Goal: Navigation & Orientation: Find specific page/section

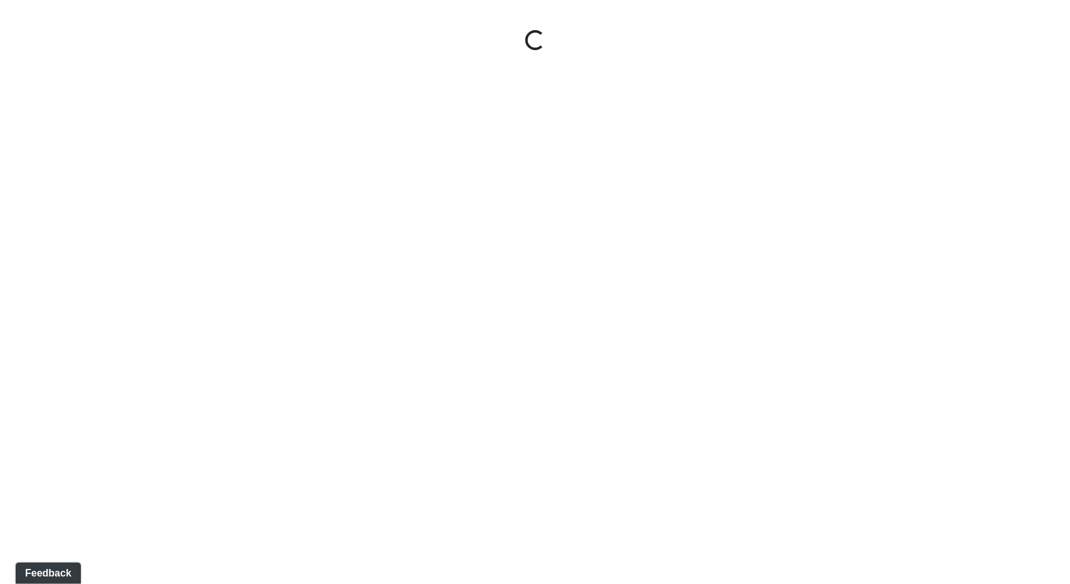
select select "jSbzXF9d96j3rUUmxPYLxy"
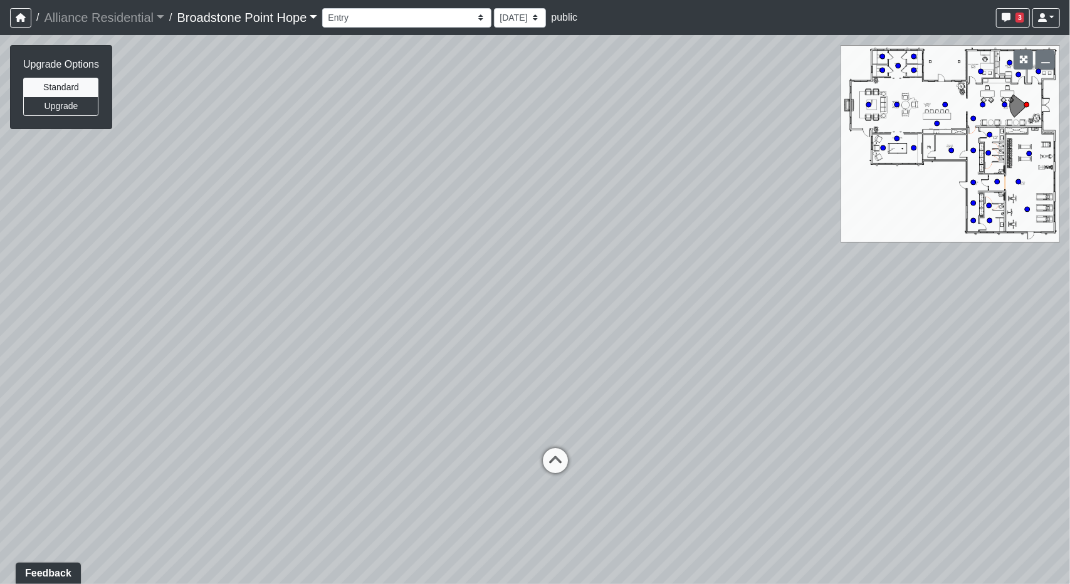
click at [261, 13] on link "Broadstone Point Hope" at bounding box center [247, 17] width 140 height 25
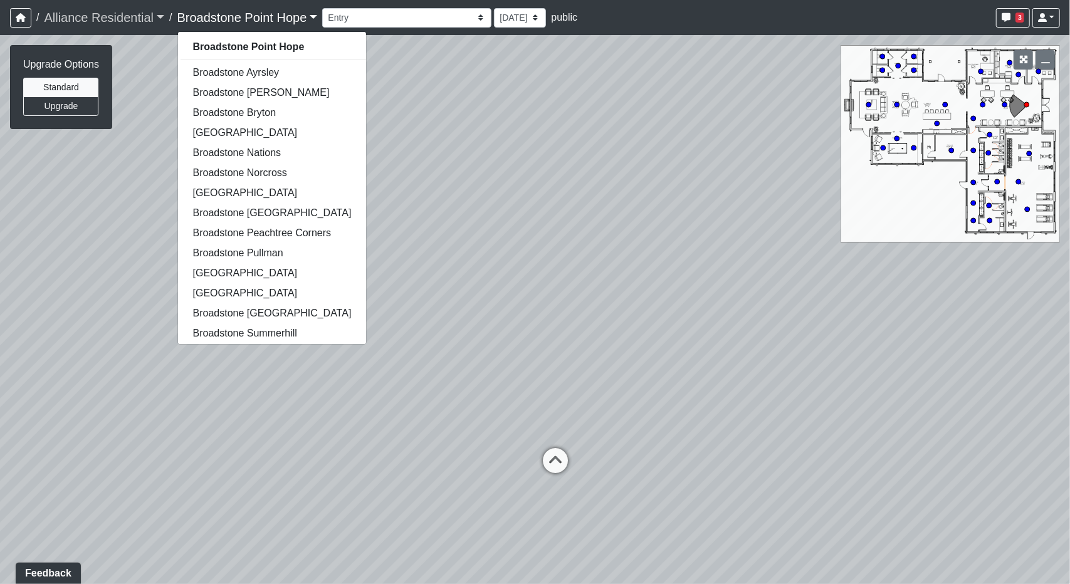
click at [156, 12] on link "Alliance Residential" at bounding box center [104, 17] width 120 height 25
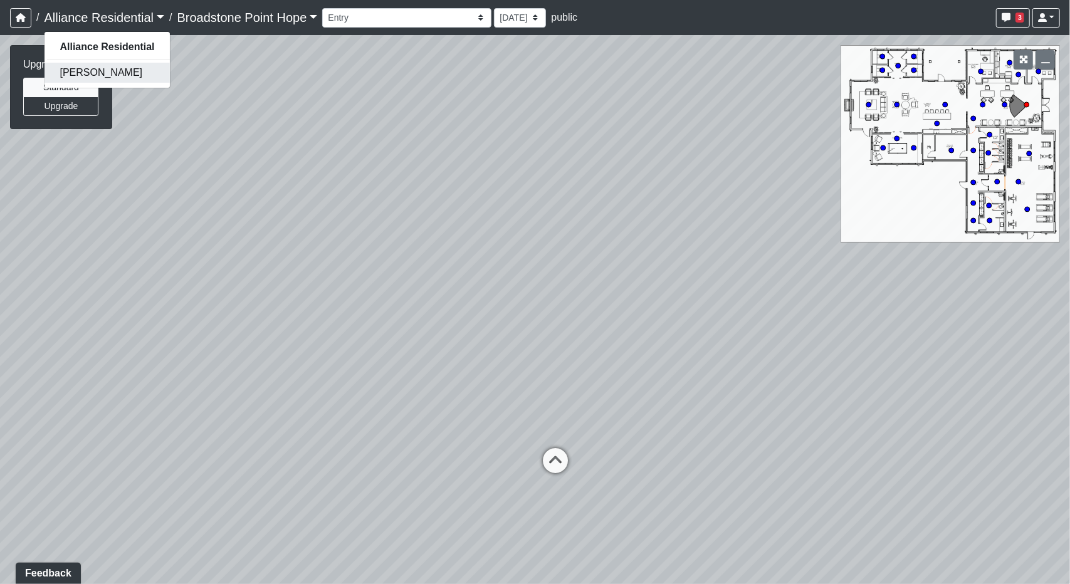
click at [135, 73] on link "[PERSON_NAME]" at bounding box center [106, 73] width 125 height 20
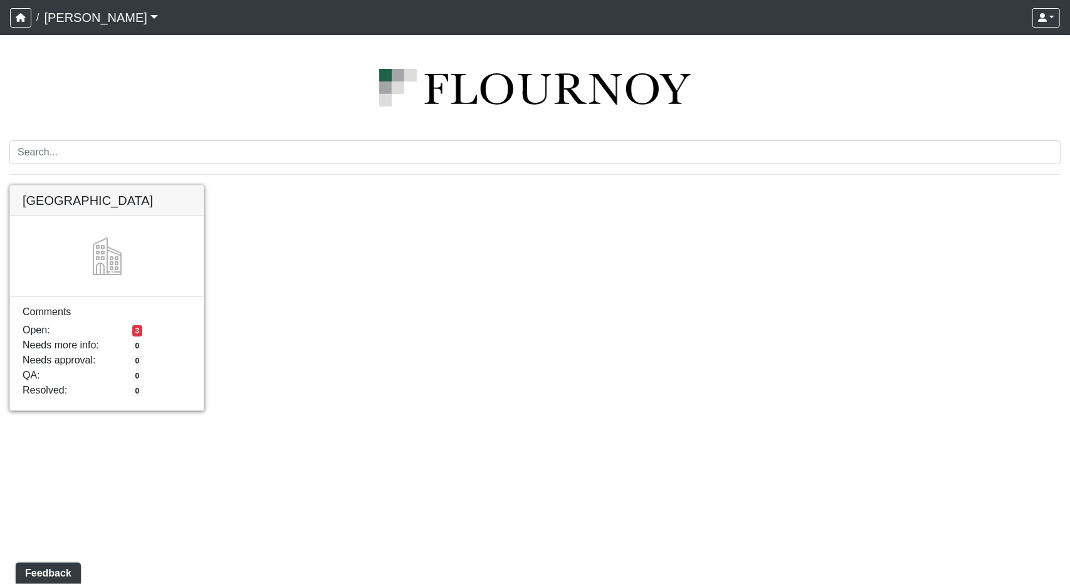
click at [29, 186] on link at bounding box center [107, 186] width 194 height 0
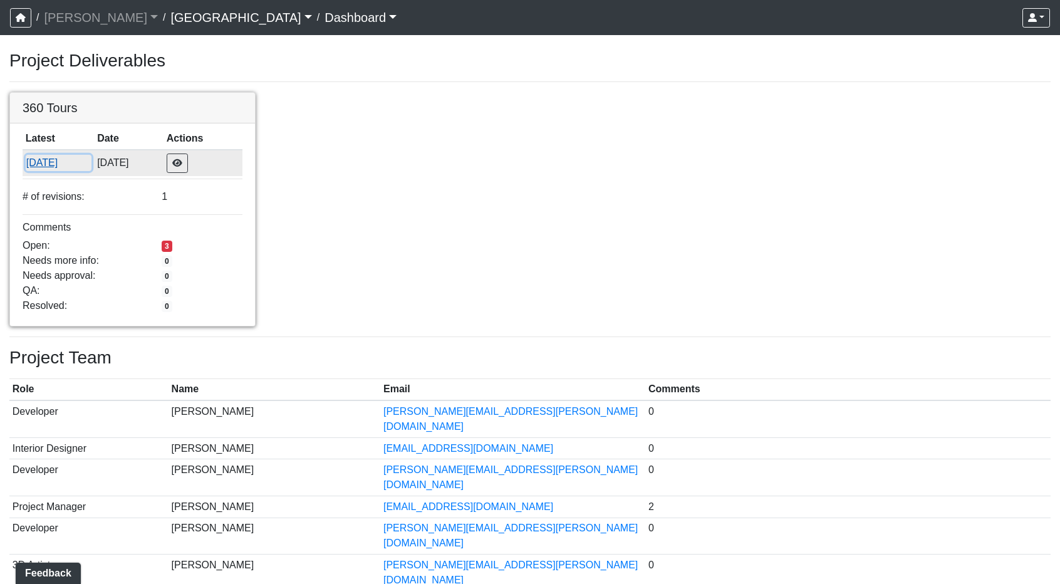
click at [79, 164] on button "[DATE]" at bounding box center [59, 163] width 66 height 16
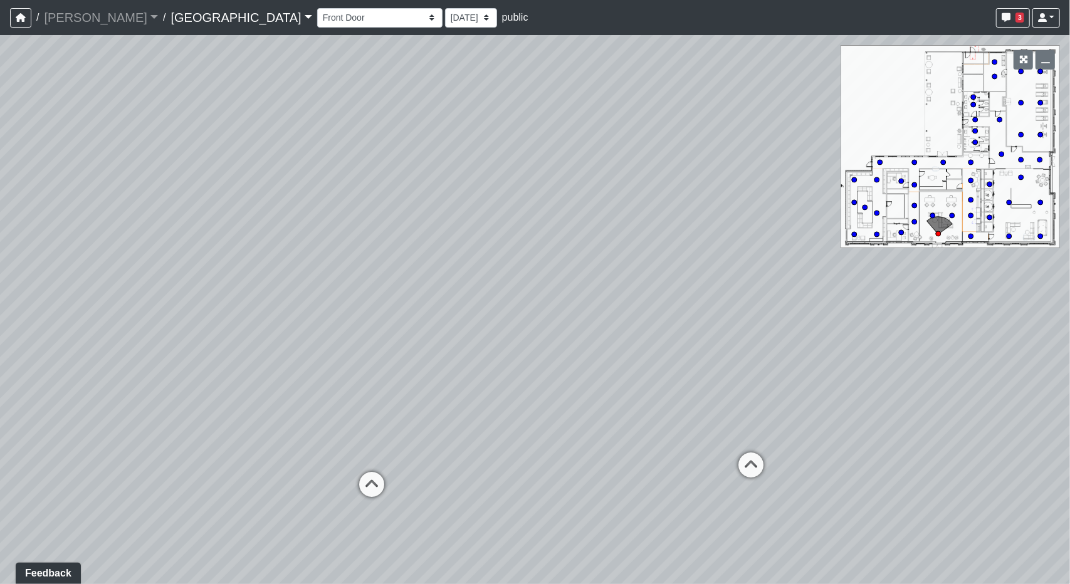
drag, startPoint x: 616, startPoint y: 338, endPoint x: 588, endPoint y: 375, distance: 47.0
click at [588, 375] on div "Loading... Desk 2 Loading... Desk 1 Loading... Office Entry 1" at bounding box center [535, 309] width 1070 height 549
drag, startPoint x: 589, startPoint y: 340, endPoint x: 342, endPoint y: 358, distance: 247.0
click at [43, 283] on div "Loading... Desk 2 Loading... Desk 1 Loading... Office Entry 1" at bounding box center [535, 309] width 1070 height 549
drag, startPoint x: 392, startPoint y: 406, endPoint x: 455, endPoint y: 393, distance: 63.9
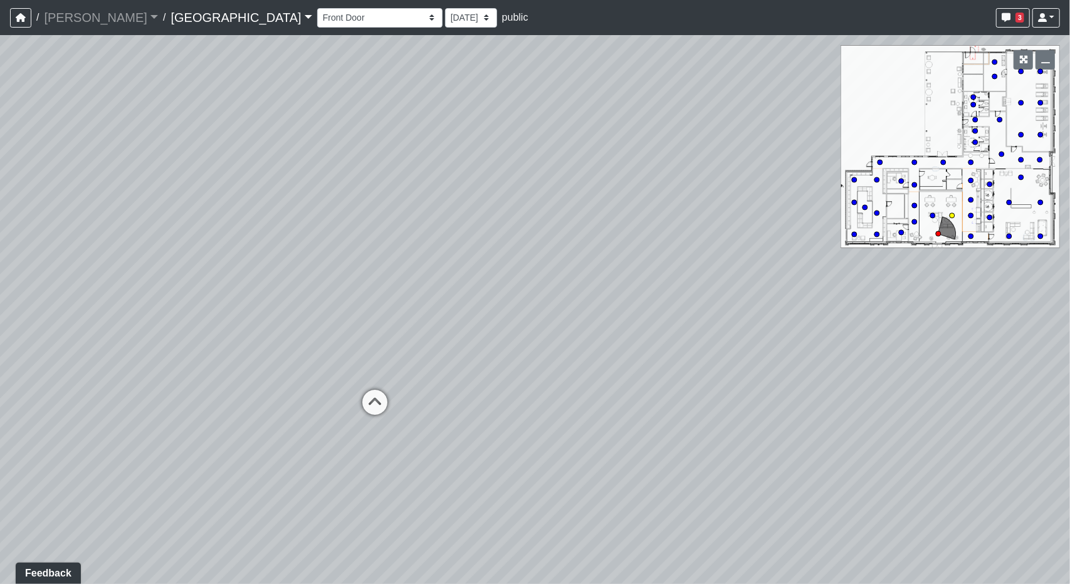
click at [393, 406] on icon at bounding box center [375, 409] width 38 height 38
drag, startPoint x: 713, startPoint y: 336, endPoint x: 471, endPoint y: 333, distance: 242.6
click at [471, 333] on div "Loading... Desk 2 Loading... Desk 1 Loading... Office Entry 1 Loading... Market…" at bounding box center [535, 309] width 1070 height 549
drag, startPoint x: 404, startPoint y: 417, endPoint x: 582, endPoint y: 408, distance: 178.2
click at [582, 408] on div "Loading... Desk 2 Loading... Desk 1 Loading... Office Entry 1 Loading... Market…" at bounding box center [535, 309] width 1070 height 549
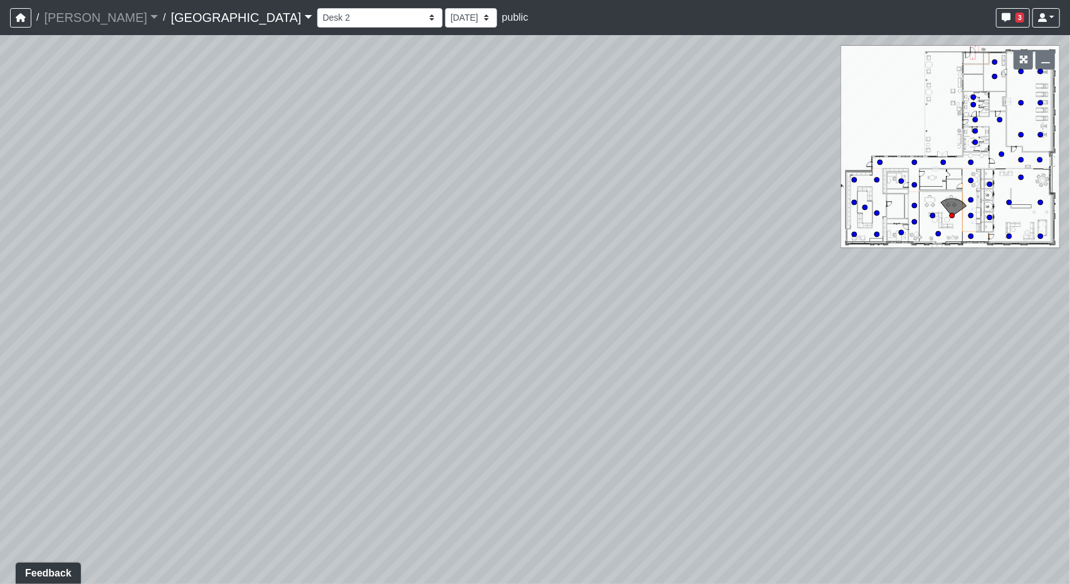
drag, startPoint x: 746, startPoint y: 295, endPoint x: 817, endPoint y: 290, distance: 71.6
click at [817, 290] on div "Loading... Desk 2 Loading... Desk 1 Loading... Office Entry 1 Loading... Market…" at bounding box center [535, 309] width 1070 height 549
drag, startPoint x: 332, startPoint y: 261, endPoint x: 668, endPoint y: 296, distance: 337.8
click at [858, 308] on div "Loading... Desk 2 Loading... Desk 1 Loading... Office Entry 1 Loading... Market…" at bounding box center [535, 309] width 1070 height 549
drag, startPoint x: 500, startPoint y: 324, endPoint x: 723, endPoint y: 385, distance: 231.3
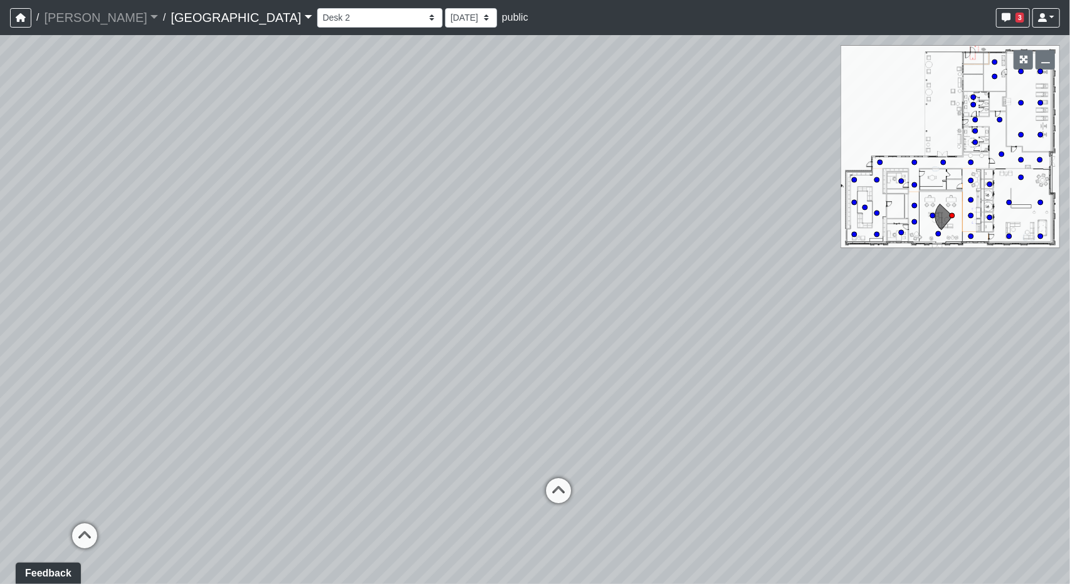
click at [723, 385] on div "Loading... Desk 2 Loading... Desk 1 Loading... Office Entry 1 Loading... Market…" at bounding box center [535, 309] width 1070 height 549
drag, startPoint x: 642, startPoint y: 417, endPoint x: 483, endPoint y: 331, distance: 180.3
click at [483, 331] on div "Loading... Desk 2 Loading... Desk 1 Loading... Office Entry 1 Loading... Market…" at bounding box center [535, 309] width 1070 height 549
click at [451, 403] on icon at bounding box center [455, 416] width 38 height 38
drag, startPoint x: 686, startPoint y: 364, endPoint x: 239, endPoint y: 355, distance: 447.6
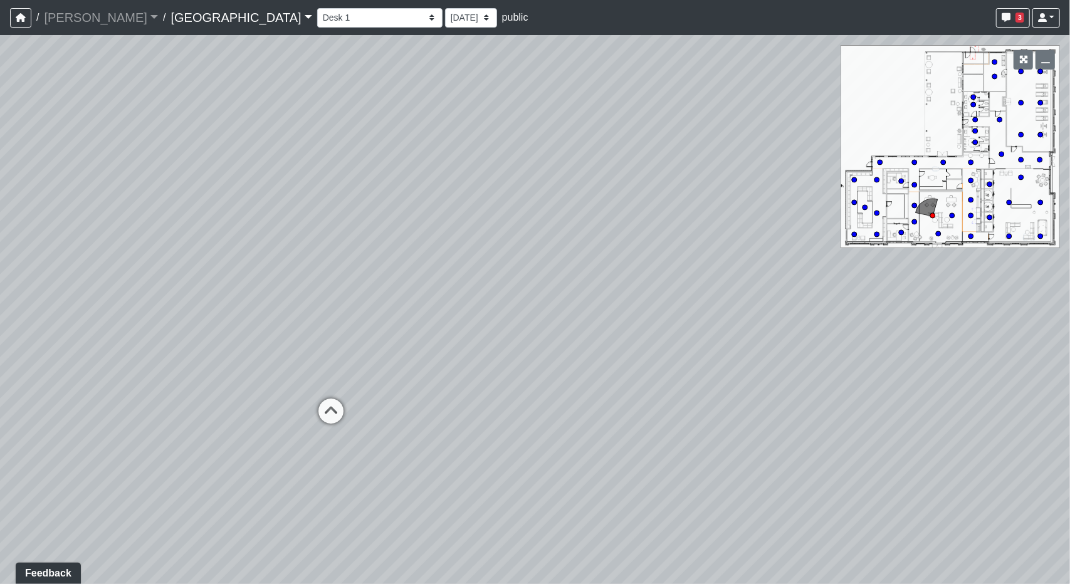
click at [239, 355] on div "Loading... Desk 2 Loading... Desk 1 Loading... Office Entry 1 Loading... Market…" at bounding box center [535, 309] width 1070 height 549
click at [340, 414] on icon at bounding box center [331, 418] width 38 height 38
drag, startPoint x: 548, startPoint y: 382, endPoint x: 452, endPoint y: 435, distance: 109.7
click at [273, 407] on div "Loading... Desk 2 Loading... Desk 1 Loading... Office Entry 1 Loading... Market…" at bounding box center [535, 309] width 1070 height 549
click at [468, 452] on icon at bounding box center [460, 468] width 38 height 38
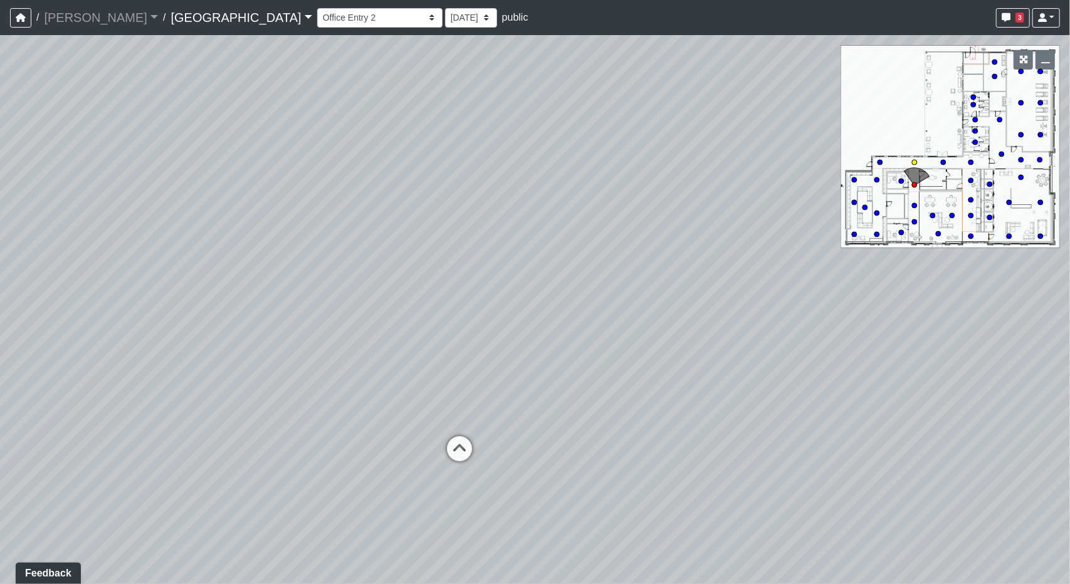
click at [467, 456] on icon at bounding box center [460, 455] width 38 height 38
drag, startPoint x: 856, startPoint y: 375, endPoint x: 155, endPoint y: 284, distance: 706.7
click at [154, 283] on div "Loading... Desk 2 Loading... Desk 1 Loading... Office Entry 1 Loading... Market…" at bounding box center [535, 309] width 1070 height 549
click at [552, 335] on icon at bounding box center [571, 343] width 38 height 38
click at [566, 328] on icon at bounding box center [571, 347] width 38 height 38
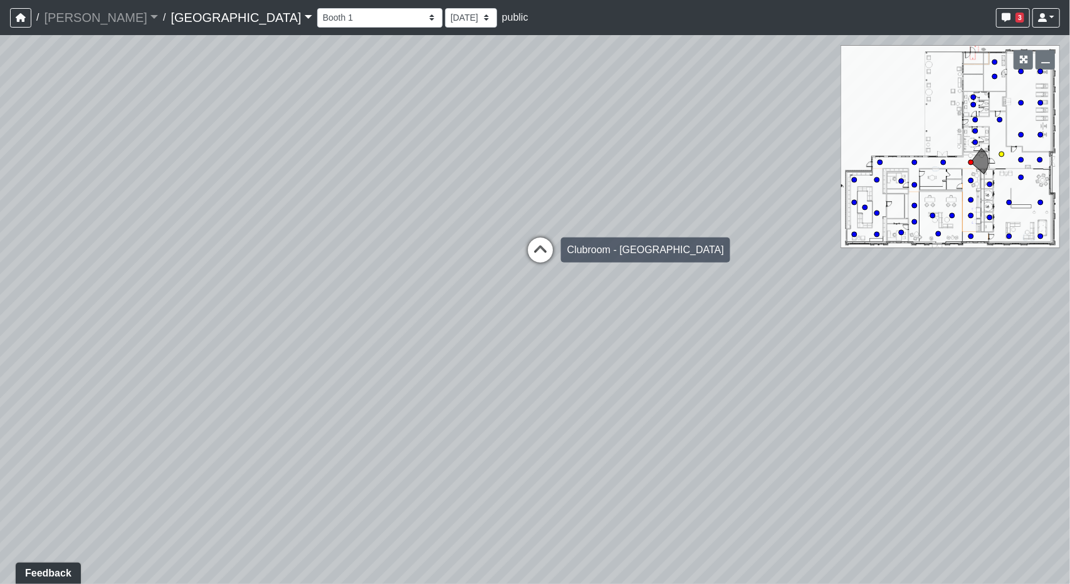
click at [540, 255] on icon at bounding box center [540, 257] width 38 height 38
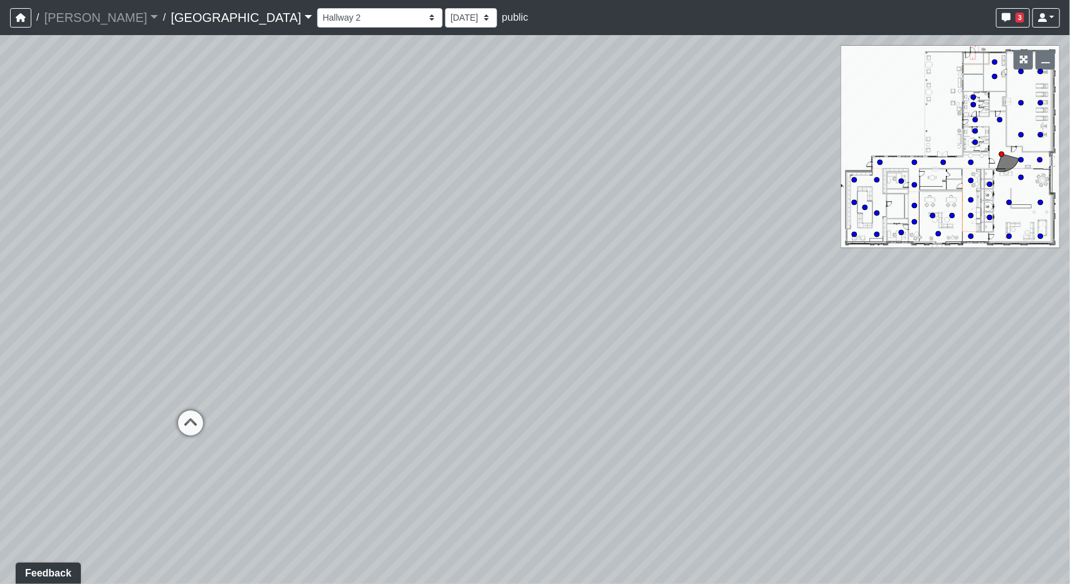
drag, startPoint x: 798, startPoint y: 292, endPoint x: 146, endPoint y: 284, distance: 652.5
click at [146, 284] on div "Loading... Desk 2 Loading... Desk 1 Loading... Office Entry 1 Loading... Market…" at bounding box center [535, 309] width 1070 height 549
click at [192, 411] on icon at bounding box center [190, 430] width 38 height 38
drag, startPoint x: 805, startPoint y: 211, endPoint x: 0, endPoint y: 245, distance: 805.5
click at [0, 245] on div "Loading... Desk 2 Loading... Desk 1 Loading... Office Entry 1 Loading... Market…" at bounding box center [535, 309] width 1070 height 549
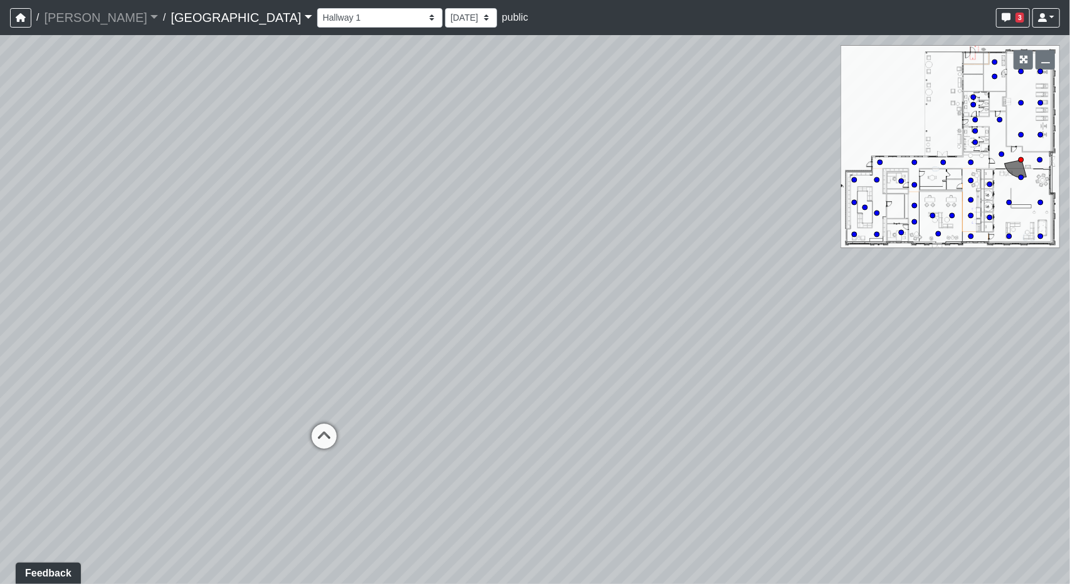
drag, startPoint x: 258, startPoint y: 439, endPoint x: 550, endPoint y: 436, distance: 292.7
click at [553, 434] on div "Loading... Desk 2 Loading... Desk 1 Loading... Office Entry 1 Loading... Market…" at bounding box center [535, 309] width 1070 height 549
click at [390, 426] on icon at bounding box center [387, 431] width 38 height 38
drag, startPoint x: 697, startPoint y: 400, endPoint x: 263, endPoint y: 402, distance: 433.7
click at [263, 402] on div "Loading... Desk 2 Loading... Desk 1 Loading... Office Entry 1 Loading... Market…" at bounding box center [535, 309] width 1070 height 549
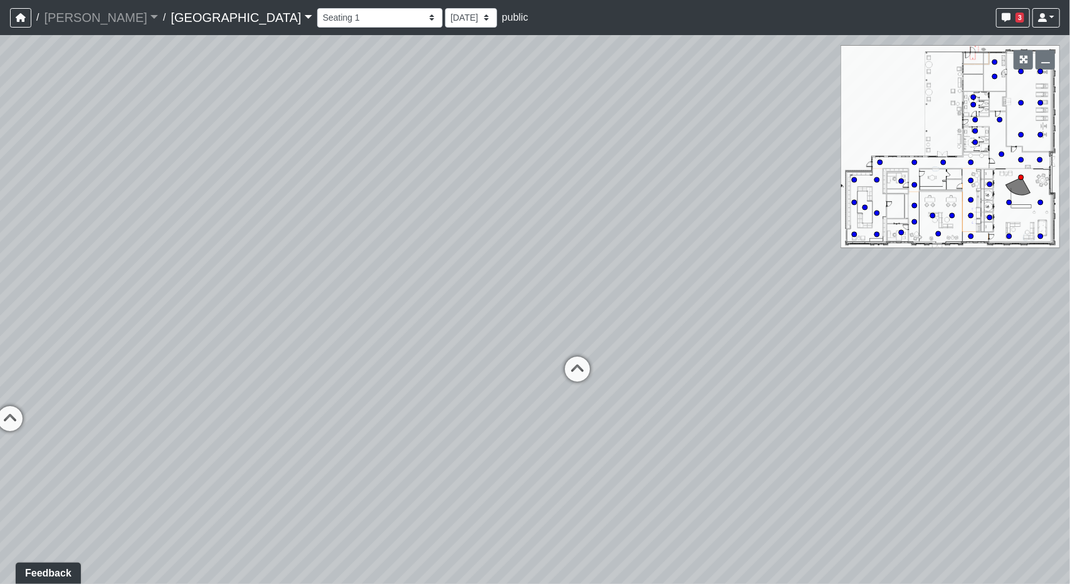
drag, startPoint x: 291, startPoint y: 204, endPoint x: 776, endPoint y: 212, distance: 485.2
click at [776, 212] on div "Loading... Desk 2 Loading... Desk 1 Loading... Office Entry 1 Loading... Market…" at bounding box center [535, 309] width 1070 height 549
drag, startPoint x: 676, startPoint y: 275, endPoint x: 362, endPoint y: 259, distance: 313.8
click at [362, 259] on div "Loading... Desk 2 Loading... Desk 1 Loading... Office Entry 1 Loading... Market…" at bounding box center [535, 309] width 1070 height 549
drag, startPoint x: 412, startPoint y: 306, endPoint x: 588, endPoint y: 375, distance: 188.8
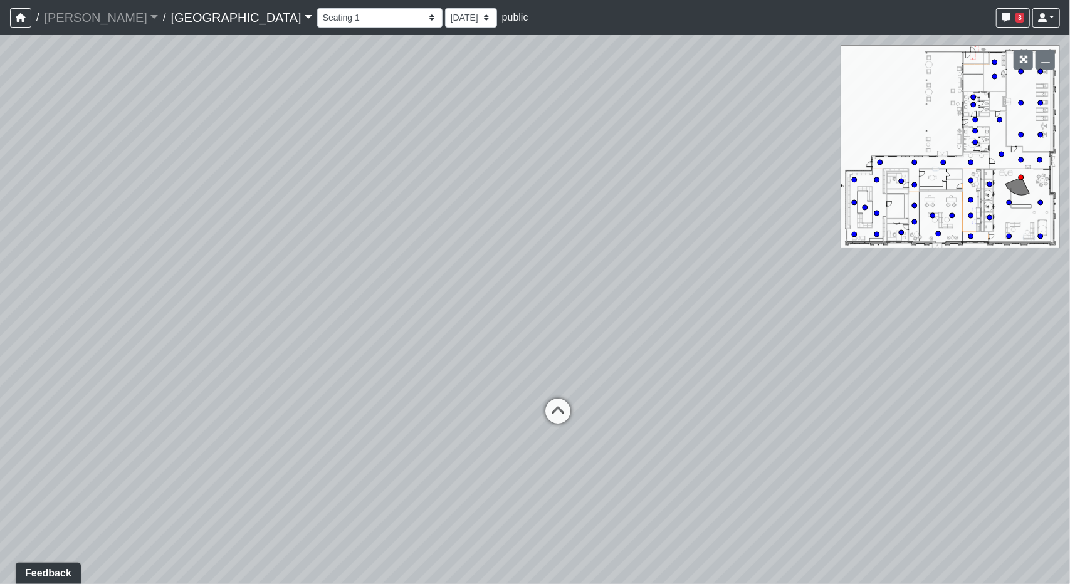
click at [588, 375] on div "Loading... Desk 2 Loading... Desk 1 Loading... Office Entry 1 Loading... Market…" at bounding box center [535, 309] width 1070 height 549
click at [555, 411] on icon at bounding box center [558, 418] width 38 height 38
click at [387, 395] on icon at bounding box center [394, 403] width 38 height 38
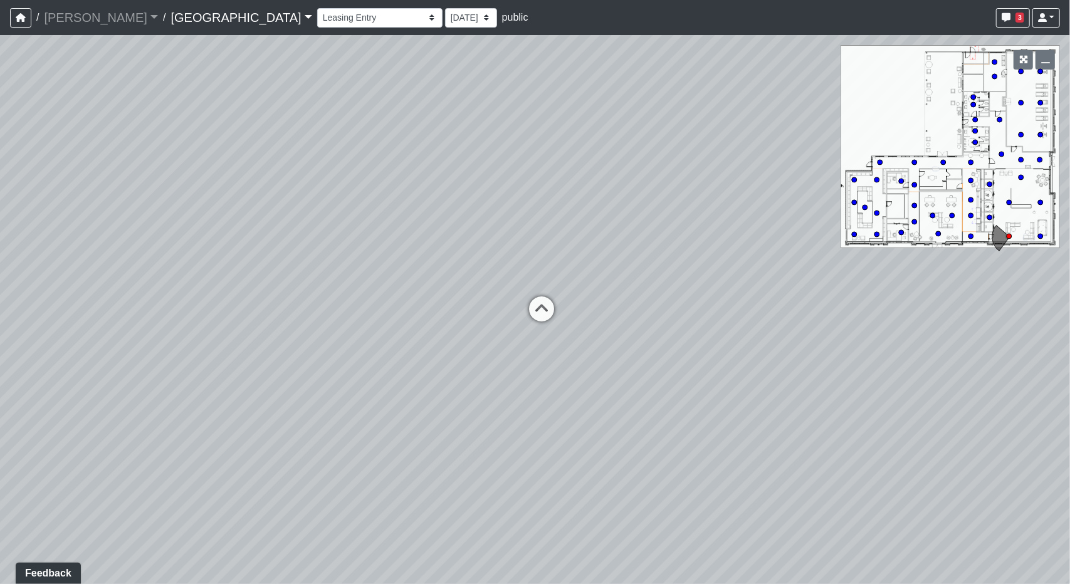
drag, startPoint x: 704, startPoint y: 368, endPoint x: 104, endPoint y: 362, distance: 599.8
click at [104, 362] on div "Loading... Desk 2 Loading... Desk 1 Loading... Office Entry 1 Loading... Market…" at bounding box center [535, 309] width 1070 height 549
click at [533, 300] on icon at bounding box center [542, 315] width 38 height 38
drag, startPoint x: 755, startPoint y: 324, endPoint x: 829, endPoint y: 308, distance: 75.6
click at [761, 318] on div "Loading... Desk 2 Loading... Desk 1 Loading... Office Entry 1 Loading... Market…" at bounding box center [535, 309] width 1070 height 549
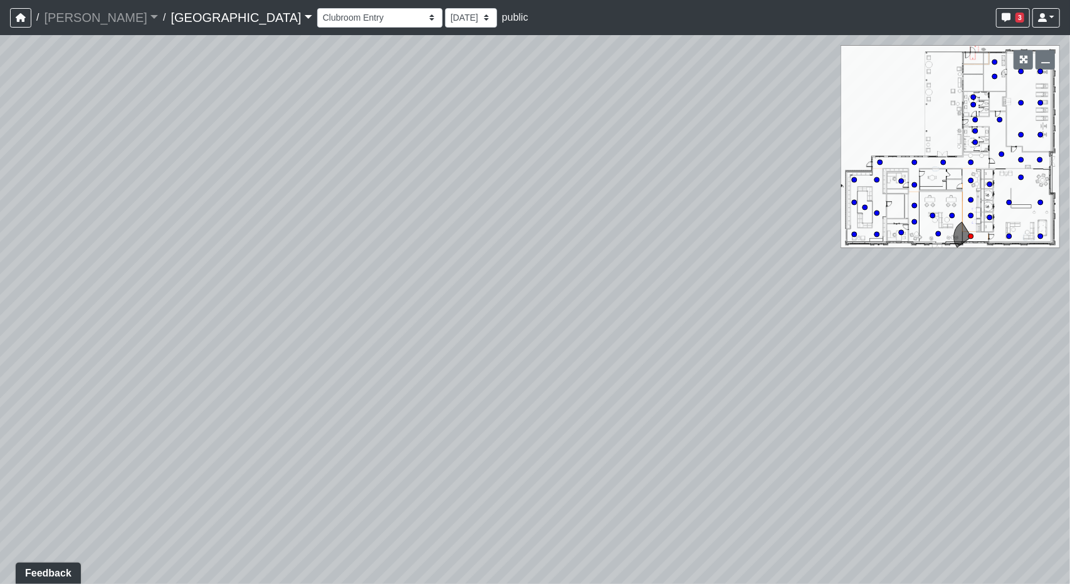
drag, startPoint x: 656, startPoint y: 150, endPoint x: 457, endPoint y: 157, distance: 199.4
click at [457, 157] on div "Loading... Desk 2 Loading... Desk 1 Loading... Office Entry 1 Loading... Market…" at bounding box center [535, 309] width 1070 height 549
drag, startPoint x: 629, startPoint y: 289, endPoint x: 785, endPoint y: 431, distance: 211.2
click at [125, 241] on div "Loading... Desk 2 Loading... Desk 1 Loading... Office Entry 1 Loading... Market…" at bounding box center [535, 309] width 1070 height 549
click at [692, 419] on icon at bounding box center [695, 417] width 38 height 38
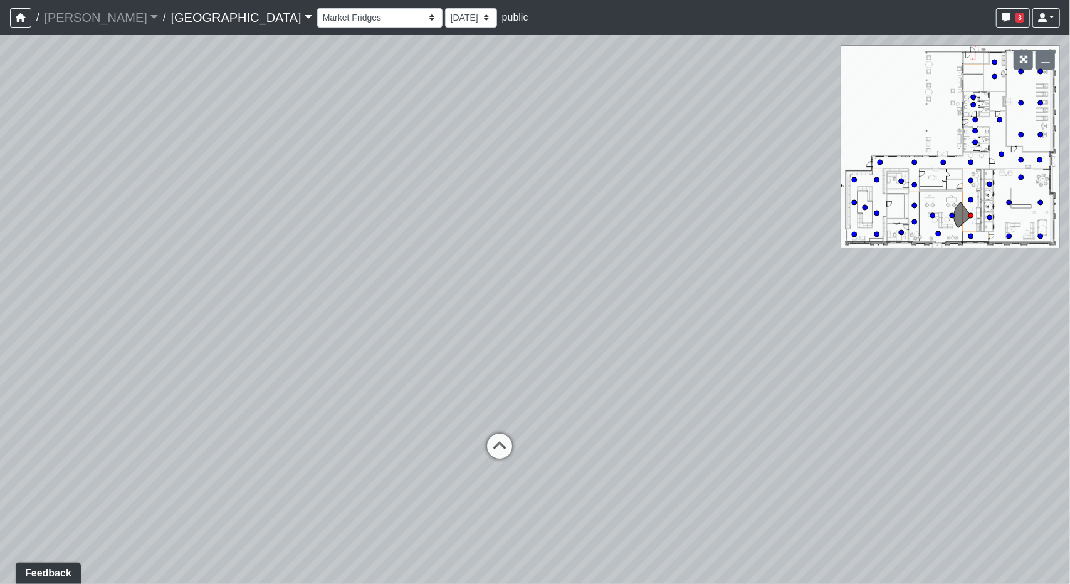
drag, startPoint x: 758, startPoint y: 409, endPoint x: 899, endPoint y: 421, distance: 141.5
click at [899, 421] on div "Loading... Desk 2 Loading... Desk 1 Loading... Office Entry 1 Loading... Market…" at bounding box center [535, 309] width 1070 height 549
click at [493, 429] on div "Loading... Desk 2" at bounding box center [500, 446] width 38 height 38
drag, startPoint x: 832, startPoint y: 389, endPoint x: 209, endPoint y: 351, distance: 624.2
click at [177, 360] on div "Loading... Desk 2 Loading... Desk 1 Loading... Office Entry 1 Loading... Market…" at bounding box center [535, 309] width 1070 height 549
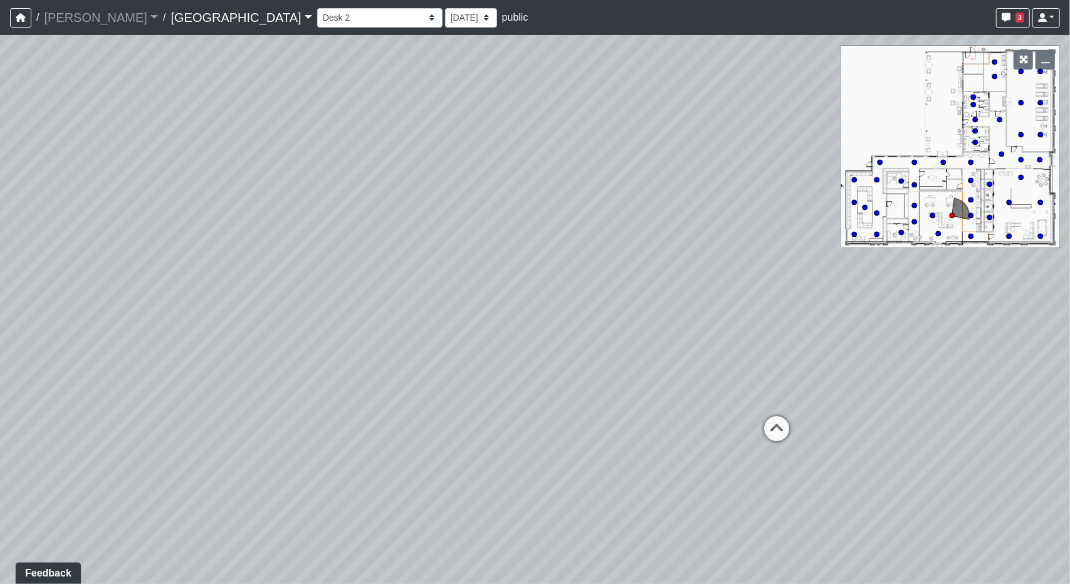
drag, startPoint x: 891, startPoint y: 367, endPoint x: 223, endPoint y: 317, distance: 669.4
click at [203, 348] on div "Loading... Desk 2 Loading... Desk 1 Loading... Office Entry 1 Loading... Market…" at bounding box center [535, 309] width 1070 height 549
drag, startPoint x: 201, startPoint y: 375, endPoint x: 229, endPoint y: 413, distance: 47.9
click at [786, 414] on div "Loading... Desk 2 Loading... Desk 1 Loading... Office Entry 1 Loading... Market…" at bounding box center [535, 309] width 1070 height 549
drag, startPoint x: 229, startPoint y: 413, endPoint x: 675, endPoint y: 418, distance: 445.6
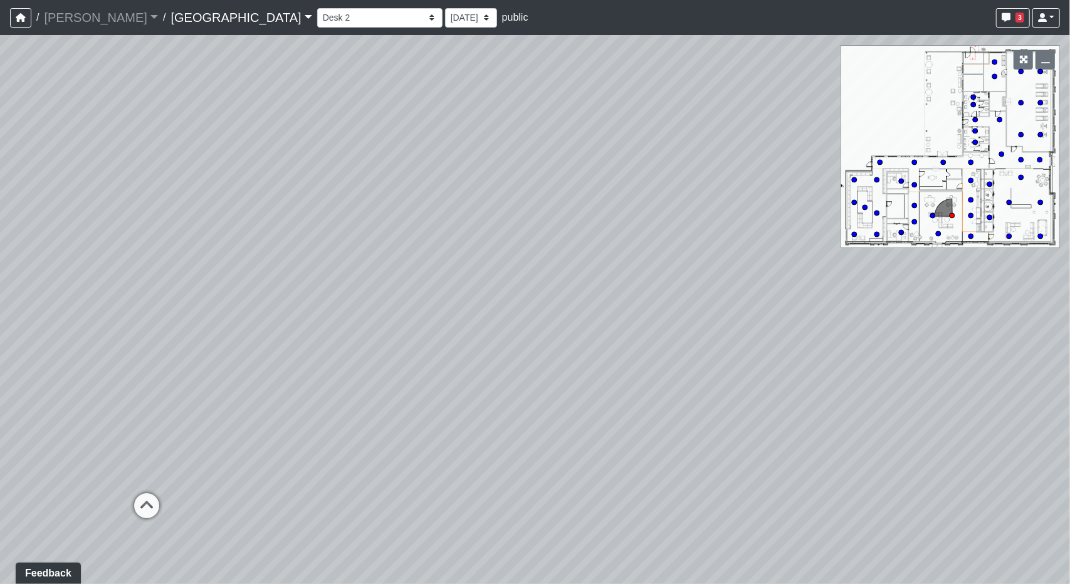
click at [675, 418] on div "Loading... Desk 2 Loading... Desk 1 Loading... Office Entry 1 Loading... Market…" at bounding box center [535, 309] width 1070 height 549
drag, startPoint x: 376, startPoint y: 409, endPoint x: 1069, endPoint y: 397, distance: 693.3
click at [1069, 397] on div "Loading... Desk 2 Loading... Desk 1 Loading... Office Entry 1 Loading... Market…" at bounding box center [535, 309] width 1070 height 549
drag, startPoint x: 290, startPoint y: 269, endPoint x: 797, endPoint y: 289, distance: 507.4
click at [797, 289] on div "Loading... Desk 2 Loading... Desk 1 Loading... Office Entry 1 Loading... Market…" at bounding box center [535, 309] width 1070 height 549
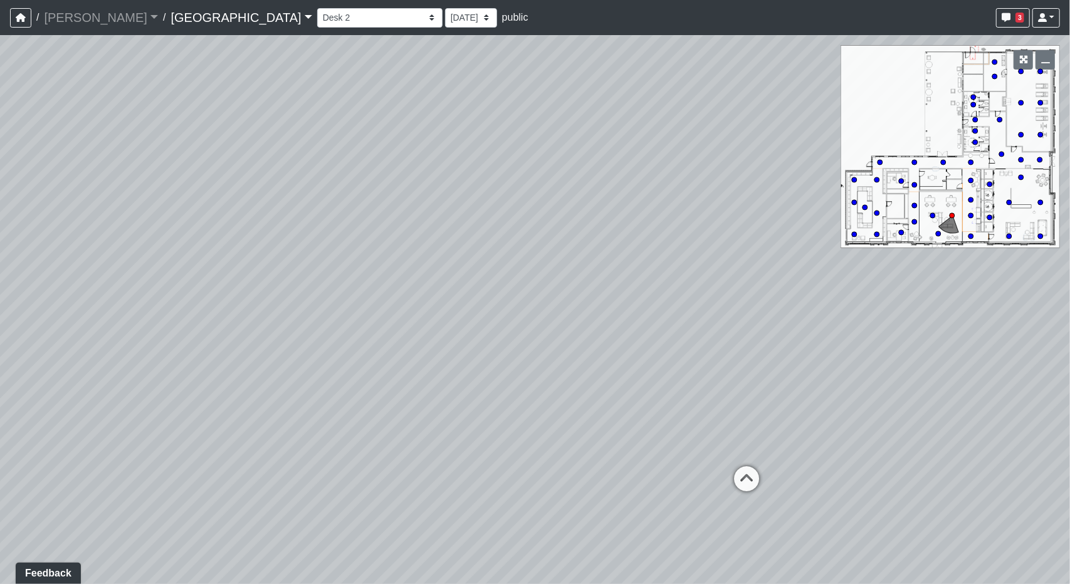
drag, startPoint x: 430, startPoint y: 468, endPoint x: 1047, endPoint y: 444, distance: 617.8
click at [1047, 444] on div "Loading... Desk 2 Loading... Desk 1 Loading... Office Entry 1 Loading... Market…" at bounding box center [535, 309] width 1070 height 549
drag, startPoint x: 603, startPoint y: 406, endPoint x: 1069, endPoint y: 424, distance: 466.7
click at [1069, 424] on div "Loading... Desk 2 Loading... Desk 1 Loading... Office Entry 1 Loading... Market…" at bounding box center [535, 309] width 1070 height 549
drag, startPoint x: 474, startPoint y: 370, endPoint x: 904, endPoint y: 357, distance: 430.8
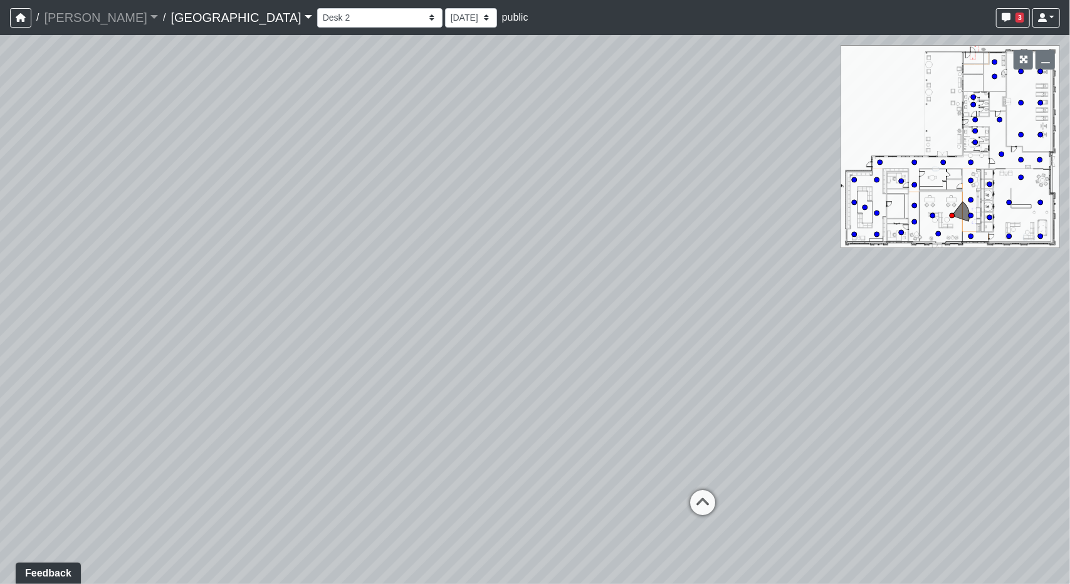
click at [904, 357] on div "Loading... Desk 2 Loading... Desk 1 Loading... Office Entry 1 Loading... Market…" at bounding box center [535, 309] width 1070 height 549
drag, startPoint x: 573, startPoint y: 340, endPoint x: 857, endPoint y: 330, distance: 283.5
click at [857, 330] on div "Loading... Desk 2 Loading... Desk 1 Loading... Office Entry 1 Loading... Market…" at bounding box center [535, 309] width 1070 height 549
drag, startPoint x: 331, startPoint y: 377, endPoint x: 683, endPoint y: 374, distance: 352.2
click at [683, 374] on div "Loading... Desk 2 Loading... Desk 1 Loading... Office Entry 1 Loading... Market…" at bounding box center [535, 309] width 1070 height 549
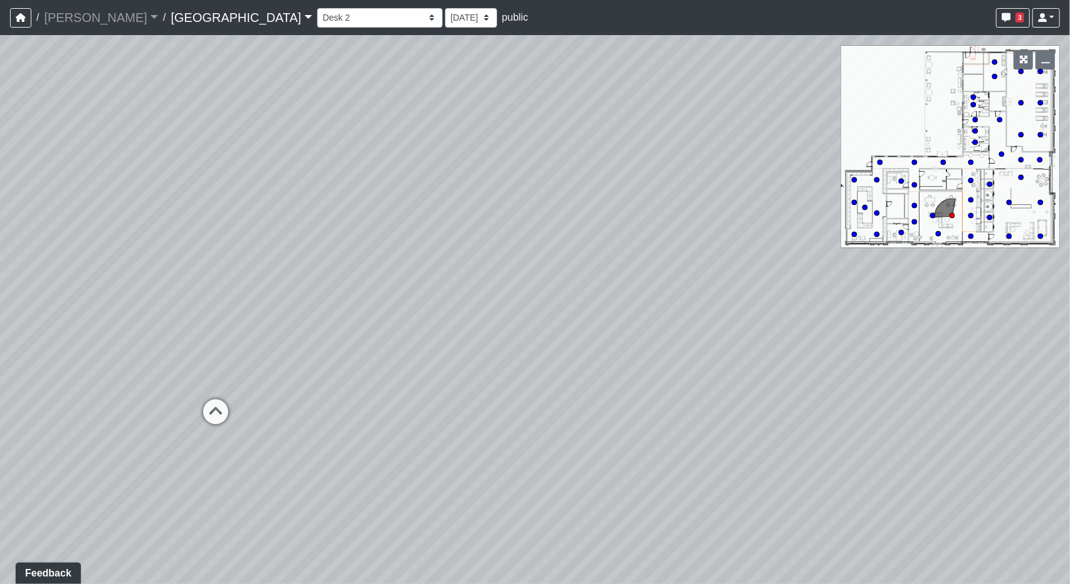
drag, startPoint x: 312, startPoint y: 340, endPoint x: 782, endPoint y: 298, distance: 472.0
click at [782, 298] on div "Loading... Desk 2 Loading... Desk 1 Loading... Office Entry 1 Loading... Market…" at bounding box center [535, 309] width 1070 height 549
drag, startPoint x: 431, startPoint y: 250, endPoint x: 1003, endPoint y: 250, distance: 572.2
click at [1003, 250] on div "Loading... Desk 2 Loading... Desk 1 Loading... Office Entry 1 Loading... Market…" at bounding box center [535, 309] width 1070 height 549
click at [380, 358] on icon at bounding box center [383, 363] width 38 height 38
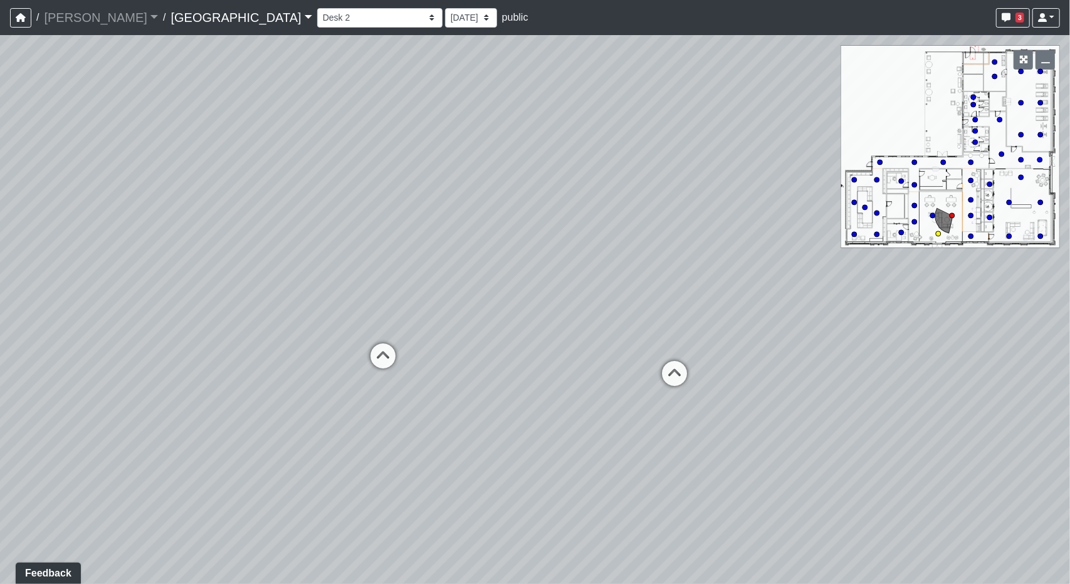
select select "r9YyYEB2JXWa1XtMETYS6i"
drag, startPoint x: 819, startPoint y: 333, endPoint x: 0, endPoint y: 330, distance: 818.5
click at [0, 333] on div "Loading... Desk 2 Loading... Desk 1 Loading... Office Entry 1 Loading... Market…" at bounding box center [535, 309] width 1070 height 549
drag, startPoint x: 733, startPoint y: 293, endPoint x: 754, endPoint y: 332, distance: 44.3
click at [754, 332] on div "Loading... Desk 2 Loading... Desk 1 Loading... Office Entry 1 Loading... Market…" at bounding box center [535, 309] width 1070 height 549
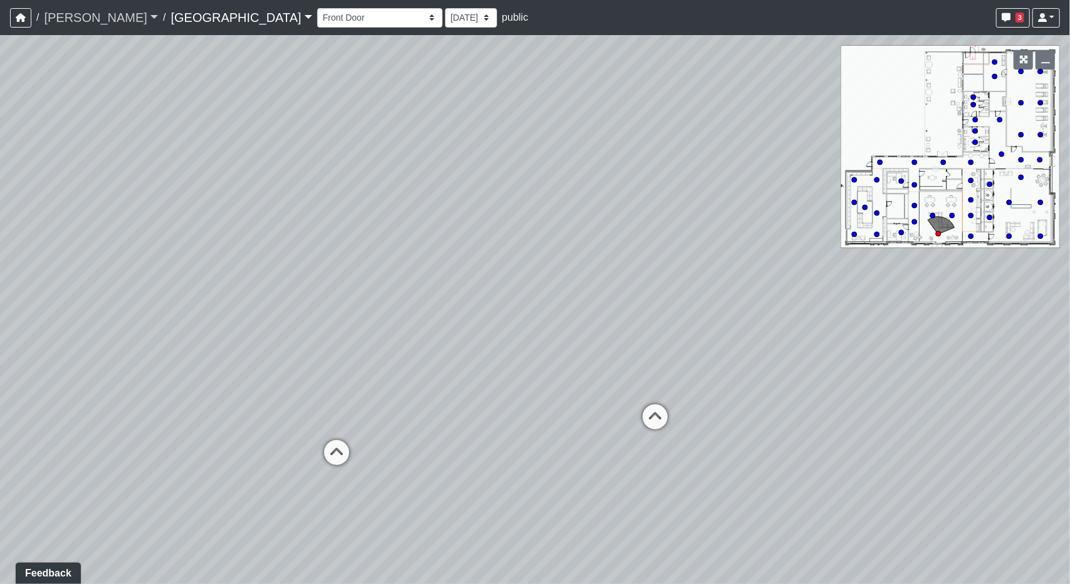
click at [88, 18] on link "Flournoy" at bounding box center [101, 17] width 114 height 25
drag, startPoint x: 86, startPoint y: 70, endPoint x: 148, endPoint y: 16, distance: 81.7
click at [88, 70] on link "Alliance Residential" at bounding box center [103, 73] width 118 height 20
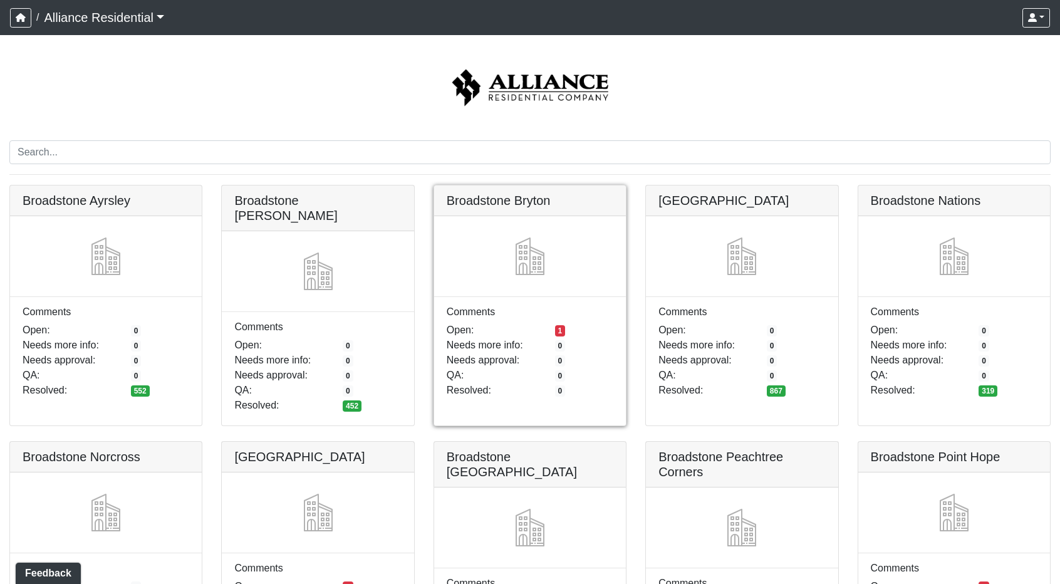
click at [528, 186] on link at bounding box center [530, 186] width 192 height 0
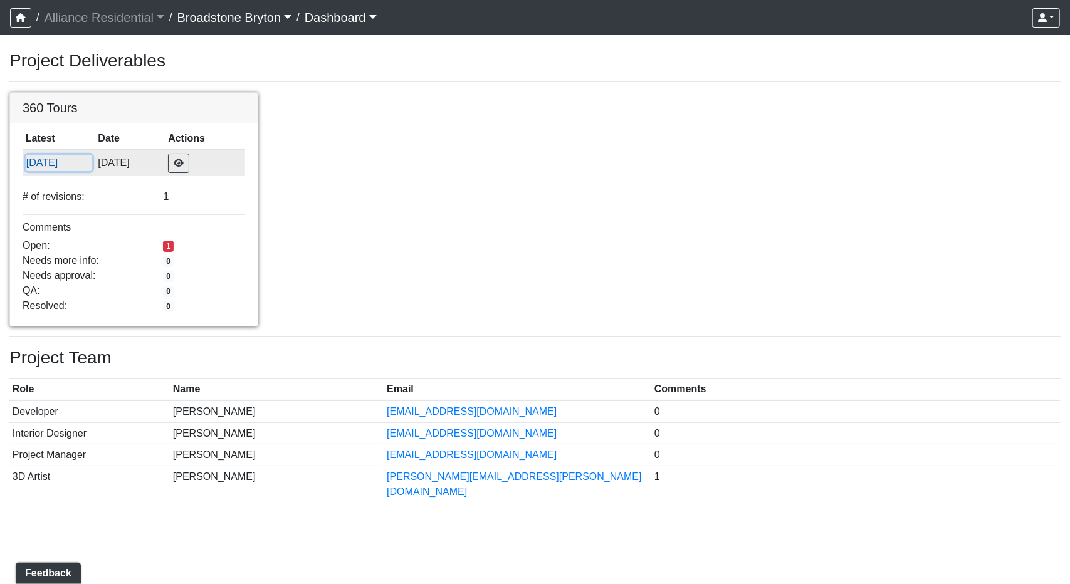
click at [55, 162] on button "[DATE]" at bounding box center [59, 163] width 66 height 16
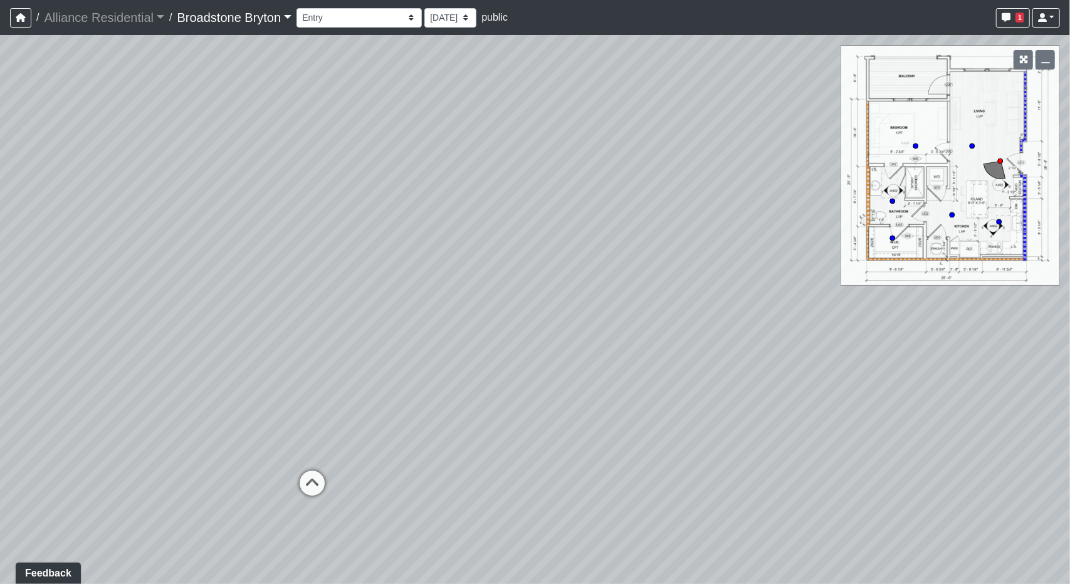
click at [290, 13] on link "Broadstone Bryton" at bounding box center [234, 17] width 115 height 25
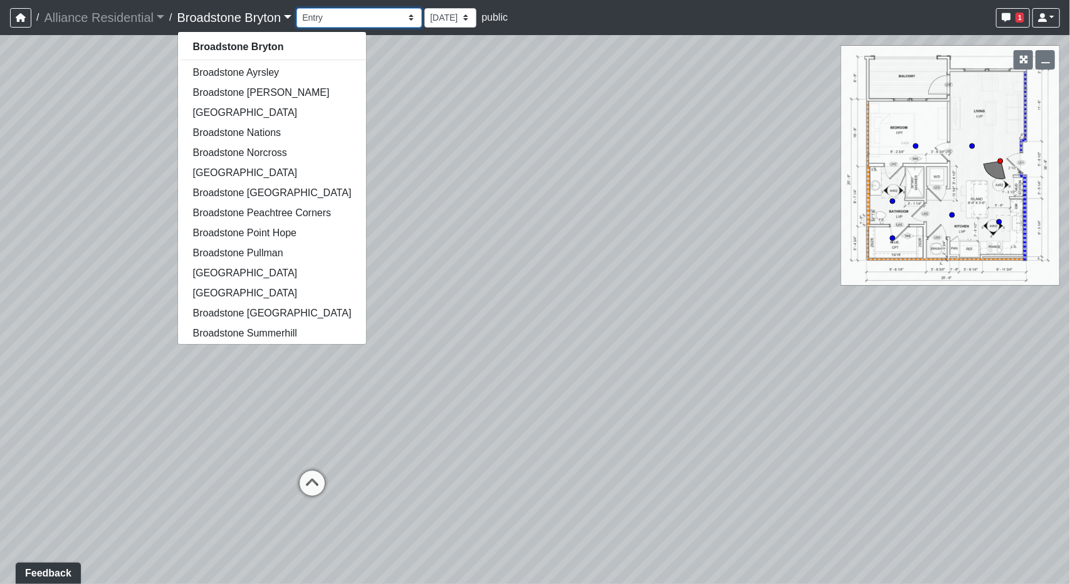
click at [391, 13] on select "Booth Seatings Corridor Entry Counters Entry Game Room 1 Game Room 2 Game Room …" at bounding box center [358, 17] width 125 height 19
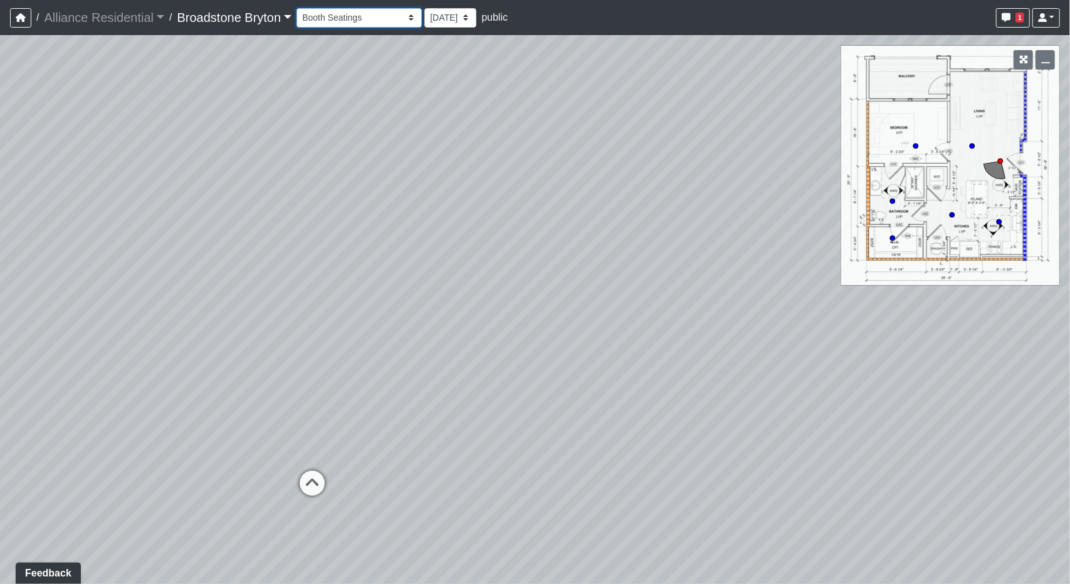
click at [301, 8] on select "Booth Seatings Corridor Entry Counters Entry Game Room 1 Game Room 2 Game Room …" at bounding box center [358, 17] width 125 height 19
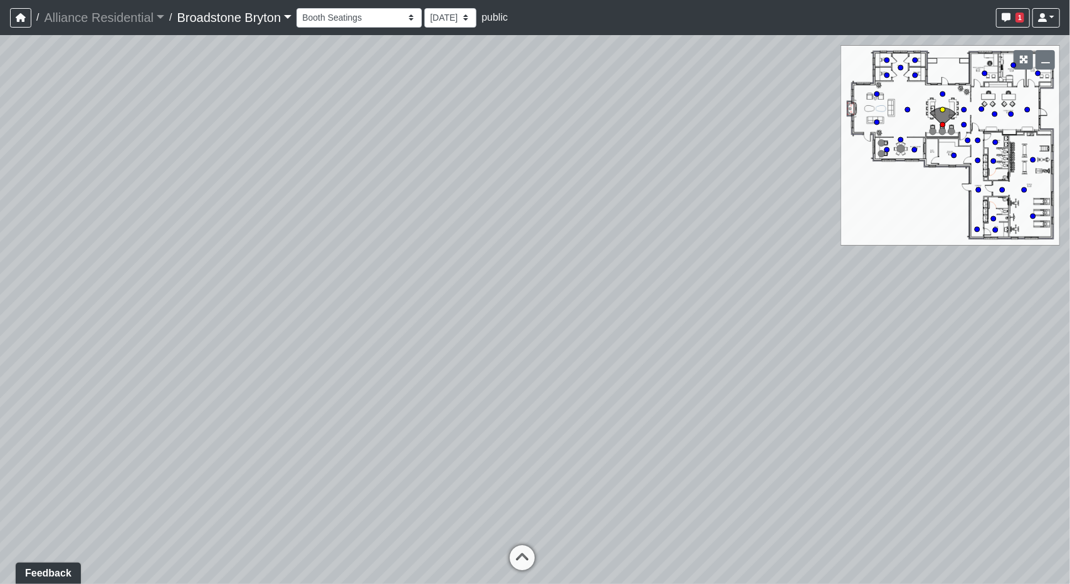
click at [511, 564] on icon at bounding box center [522, 565] width 38 height 38
drag, startPoint x: 193, startPoint y: 369, endPoint x: 722, endPoint y: 340, distance: 529.8
click at [723, 339] on div "Loading... Kitchen Loading... Living Room Loading... Corridor Entry Loading... …" at bounding box center [535, 309] width 1070 height 549
drag, startPoint x: 336, startPoint y: 303, endPoint x: 892, endPoint y: 354, distance: 558.3
click at [889, 336] on div "Loading... Kitchen Loading... Living Room Loading... Corridor Entry Loading... …" at bounding box center [535, 309] width 1070 height 549
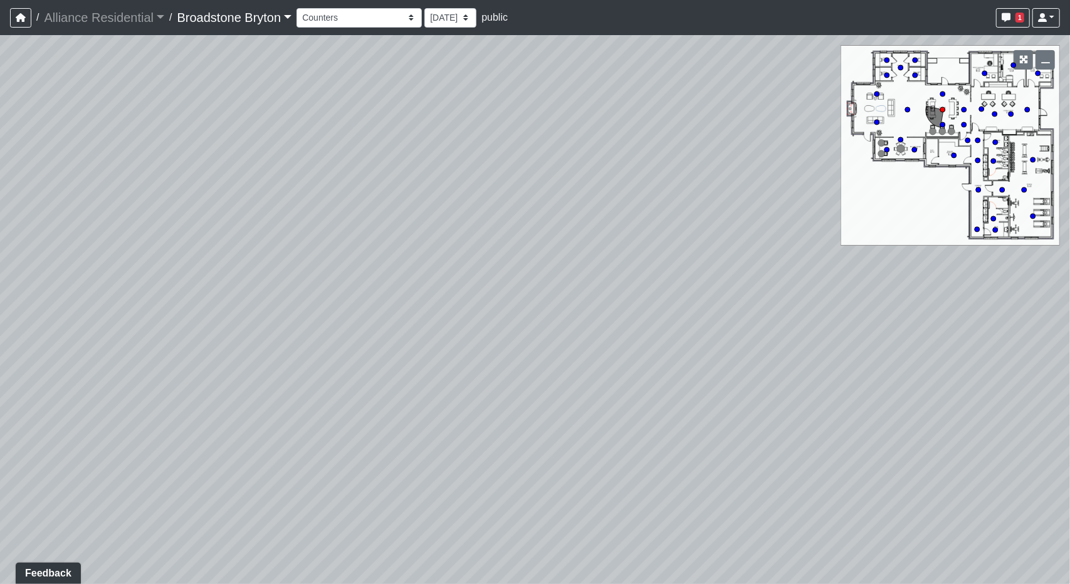
drag, startPoint x: 666, startPoint y: 347, endPoint x: 165, endPoint y: 327, distance: 500.5
click at [64, 338] on div "Loading... Kitchen Loading... Living Room Loading... Corridor Entry Loading... …" at bounding box center [535, 309] width 1070 height 549
drag, startPoint x: 684, startPoint y: 347, endPoint x: 657, endPoint y: 386, distance: 48.2
click at [657, 386] on div "Loading... Kitchen Loading... Living Room Loading... Corridor Entry Loading... …" at bounding box center [535, 309] width 1070 height 549
drag, startPoint x: 716, startPoint y: 294, endPoint x: 724, endPoint y: 294, distance: 7.5
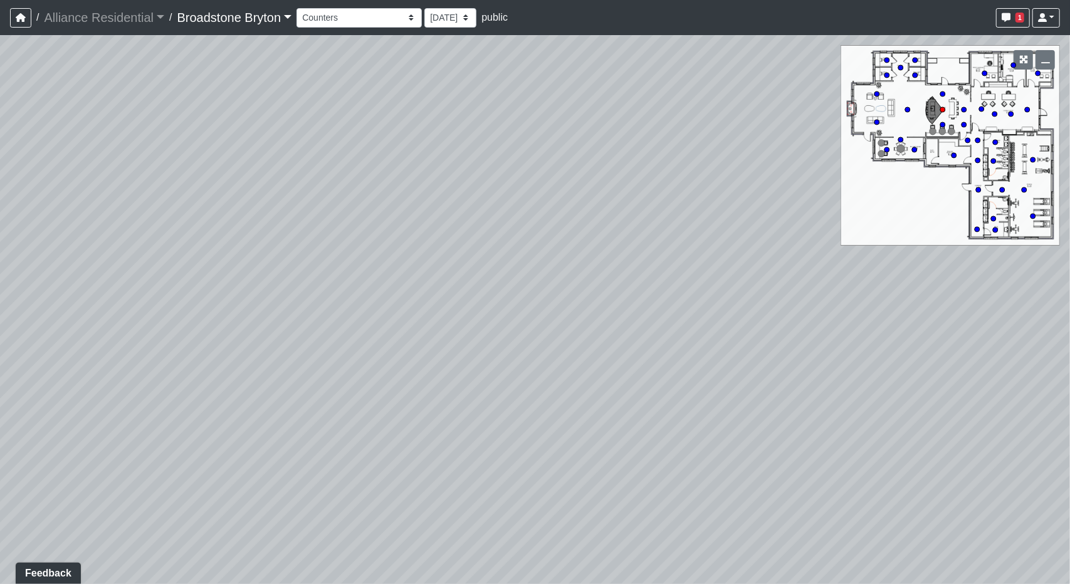
click at [724, 294] on div "Loading... Kitchen Loading... Living Room Loading... Corridor Entry Loading... …" at bounding box center [535, 309] width 1070 height 549
drag, startPoint x: 493, startPoint y: 439, endPoint x: 494, endPoint y: 408, distance: 30.7
click at [494, 408] on div "Loading... Kitchen Loading... Living Room Loading... Corridor Entry Loading... …" at bounding box center [535, 309] width 1070 height 549
drag, startPoint x: 706, startPoint y: 394, endPoint x: 147, endPoint y: 400, distance: 559.7
click at [81, 433] on div "Loading... Kitchen Loading... Living Room Loading... Corridor Entry Loading... …" at bounding box center [535, 309] width 1070 height 549
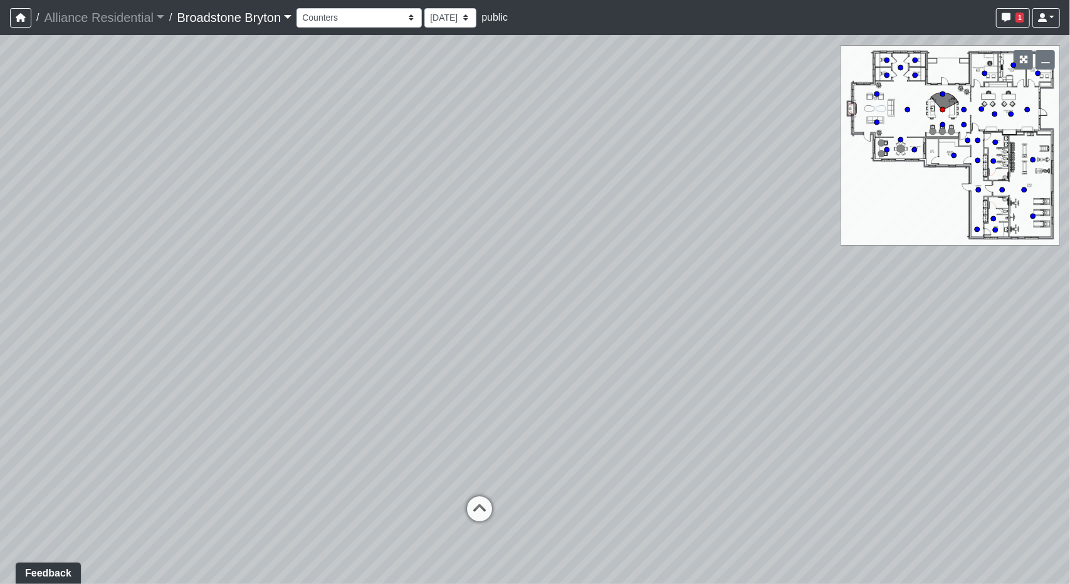
drag, startPoint x: 924, startPoint y: 418, endPoint x: 161, endPoint y: 290, distance: 773.4
click at [39, 296] on div "Loading... Kitchen Loading... Living Room Loading... Corridor Entry Loading... …" at bounding box center [535, 309] width 1070 height 549
drag, startPoint x: 362, startPoint y: 278, endPoint x: 420, endPoint y: 308, distance: 65.3
click at [420, 308] on div "Loading... Kitchen Loading... Living Room Loading... Corridor Entry Loading... …" at bounding box center [535, 309] width 1070 height 549
drag, startPoint x: 474, startPoint y: 417, endPoint x: 380, endPoint y: 431, distance: 95.6
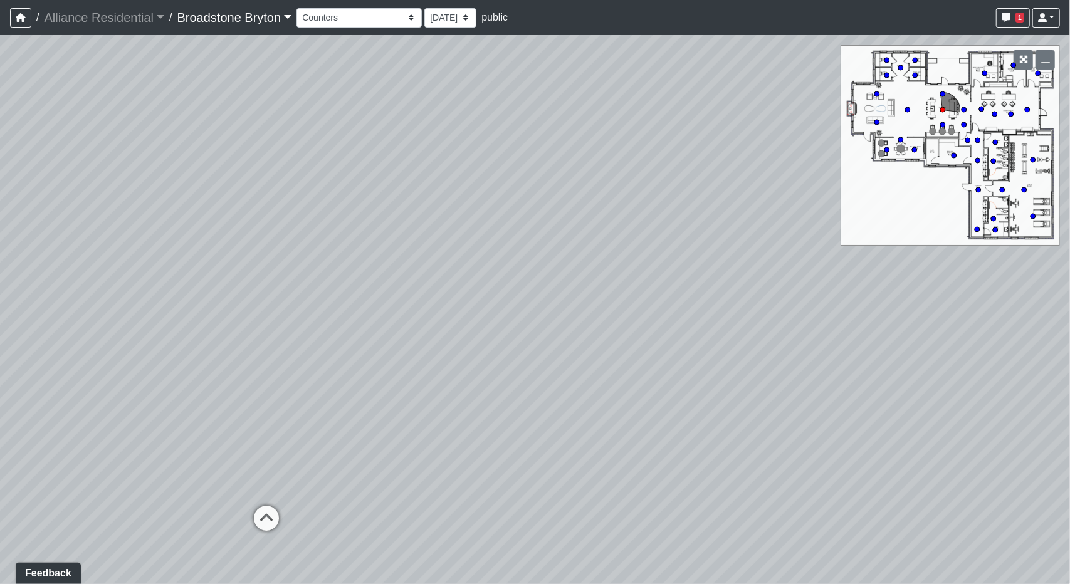
click at [898, 407] on div "Loading... Kitchen Loading... Living Room Loading... Corridor Entry Loading... …" at bounding box center [535, 309] width 1070 height 549
click at [277, 506] on icon at bounding box center [267, 525] width 38 height 38
drag, startPoint x: 955, startPoint y: 370, endPoint x: 246, endPoint y: 461, distance: 715.3
click at [246, 461] on div "Loading... Kitchen Loading... Living Room Loading... Corridor Entry Loading... …" at bounding box center [535, 309] width 1070 height 549
click at [504, 306] on div "Loading... Kitchen Loading... Living Room Loading... Corridor Entry Loading... …" at bounding box center [535, 309] width 1070 height 549
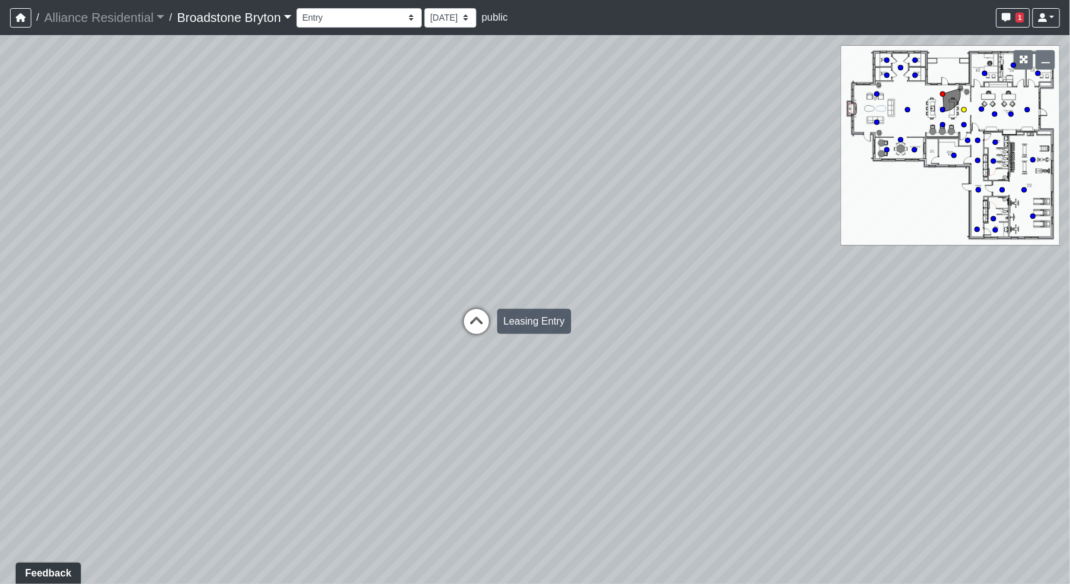
click at [479, 318] on icon at bounding box center [477, 328] width 38 height 38
drag, startPoint x: 406, startPoint y: 342, endPoint x: 690, endPoint y: 302, distance: 286.6
click at [690, 302] on div "Loading... Kitchen Loading... Living Room Loading... Corridor Entry Loading... …" at bounding box center [535, 309] width 1070 height 549
drag, startPoint x: 143, startPoint y: 385, endPoint x: 945, endPoint y: 402, distance: 802.4
click at [892, 398] on div "Loading... Kitchen Loading... Living Room Loading... Corridor Entry Loading... …" at bounding box center [535, 309] width 1070 height 549
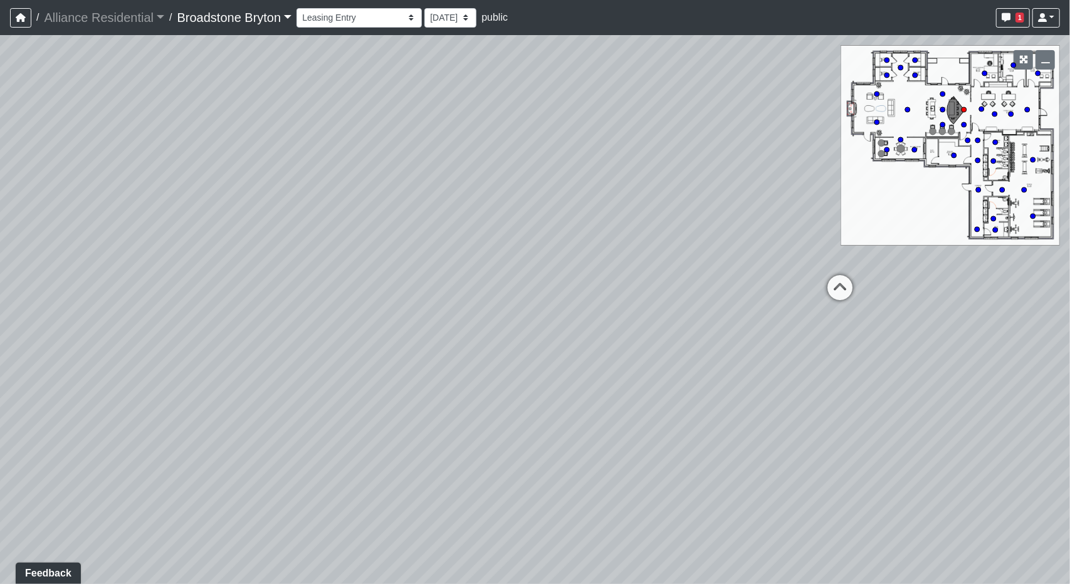
drag, startPoint x: 392, startPoint y: 379, endPoint x: 637, endPoint y: 332, distance: 248.9
click at [637, 332] on div "Loading... Kitchen Loading... Living Room Loading... Corridor Entry Loading... …" at bounding box center [535, 309] width 1070 height 549
click at [830, 298] on icon at bounding box center [840, 294] width 38 height 38
select select "4jY9tLmdmAEArvXsGMXdh9"
